Goal: Browse casually

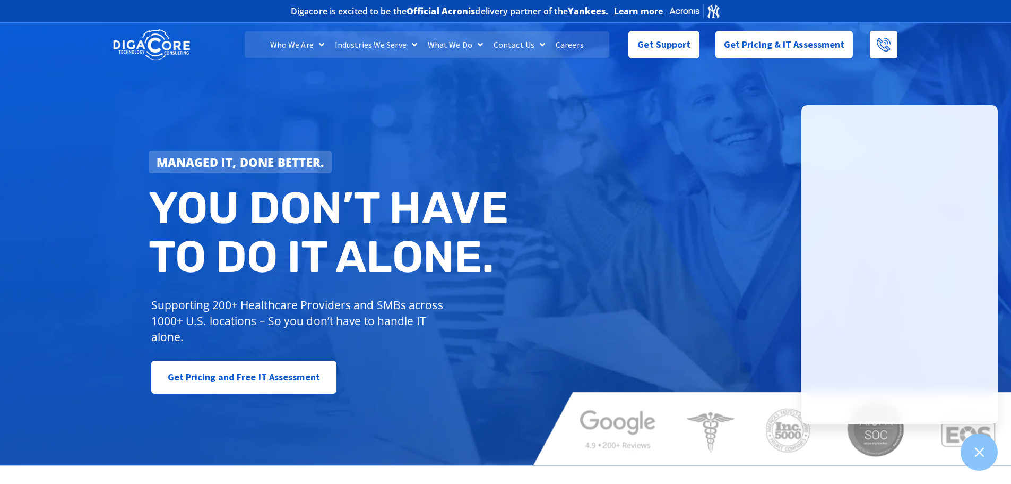
click at [328, 312] on p "Supporting 200+ Healthcare Providers and SMBs across 1000+ U.S. locations – So …" at bounding box center [299, 321] width 297 height 48
click at [376, 313] on p "Supporting 200+ Healthcare Providers and SMBs across 1000+ U.S. locations – So …" at bounding box center [299, 321] width 297 height 48
